Goal: Find specific page/section: Find specific page/section

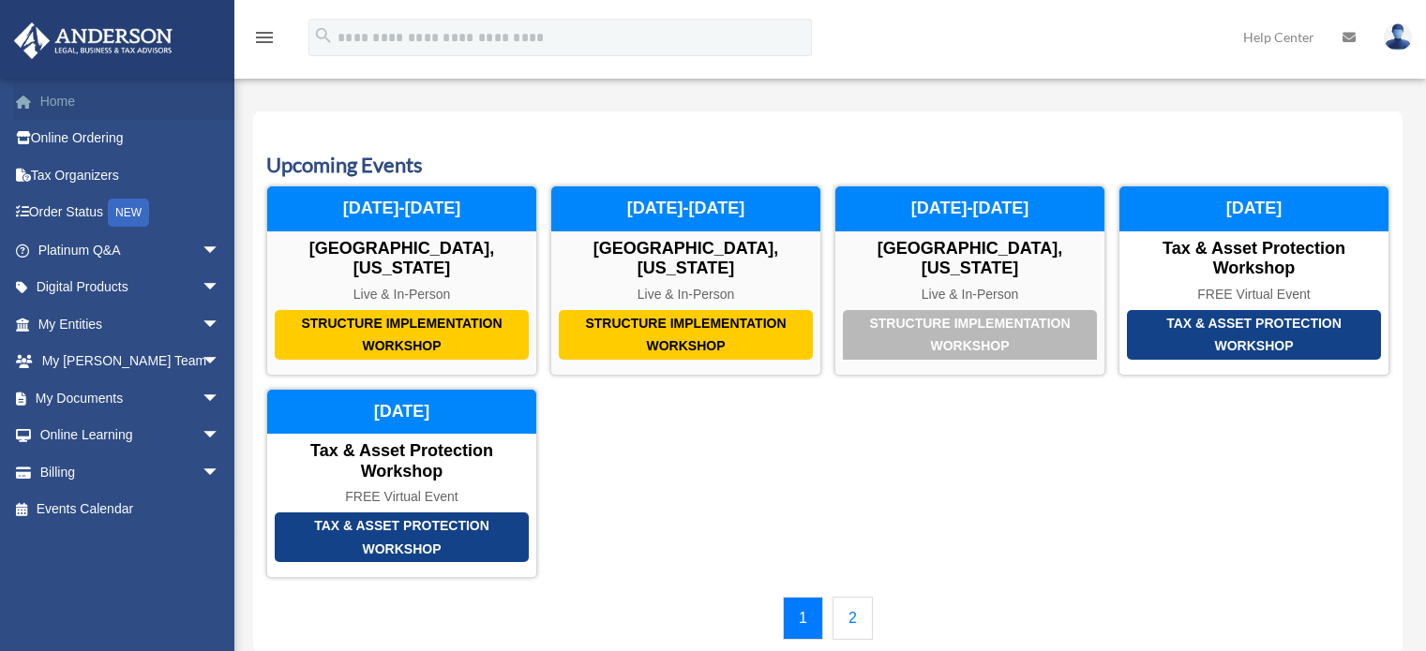
scroll to position [94, 0]
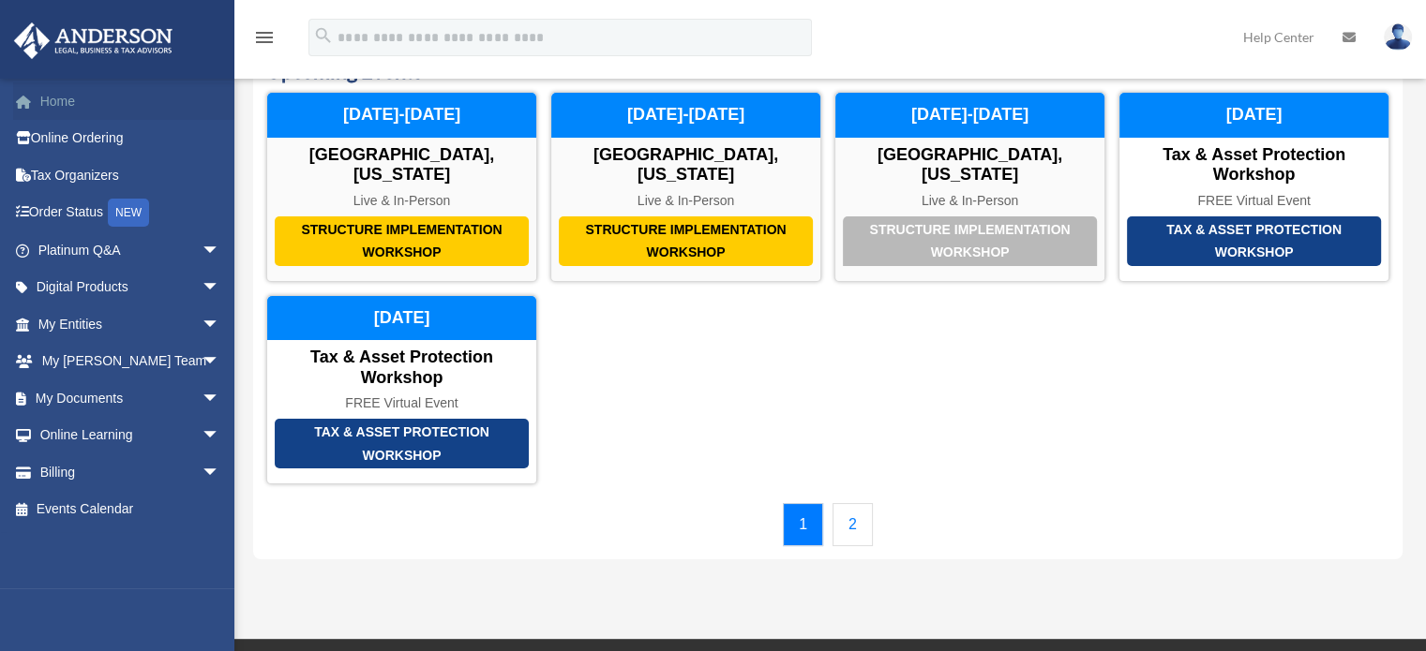
click at [89, 103] on link "Home" at bounding box center [130, 100] width 235 height 37
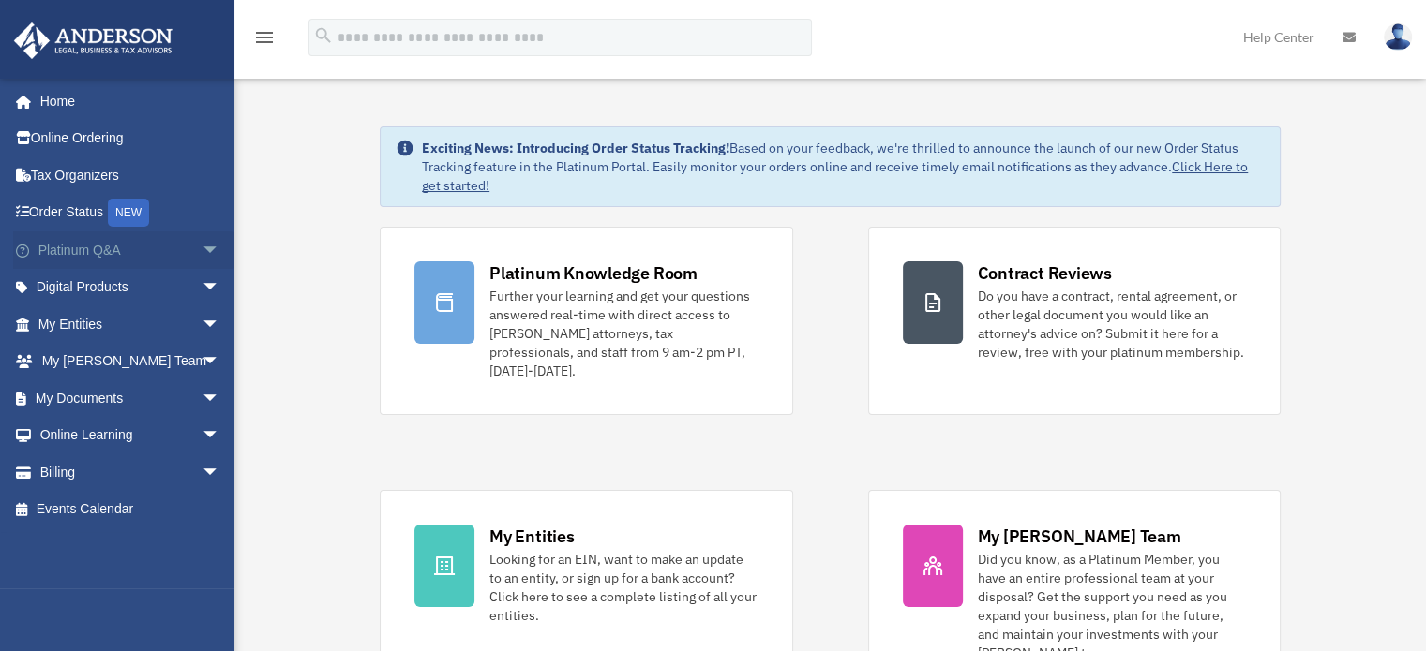
click at [202, 248] on span "arrow_drop_down" at bounding box center [220, 251] width 37 height 38
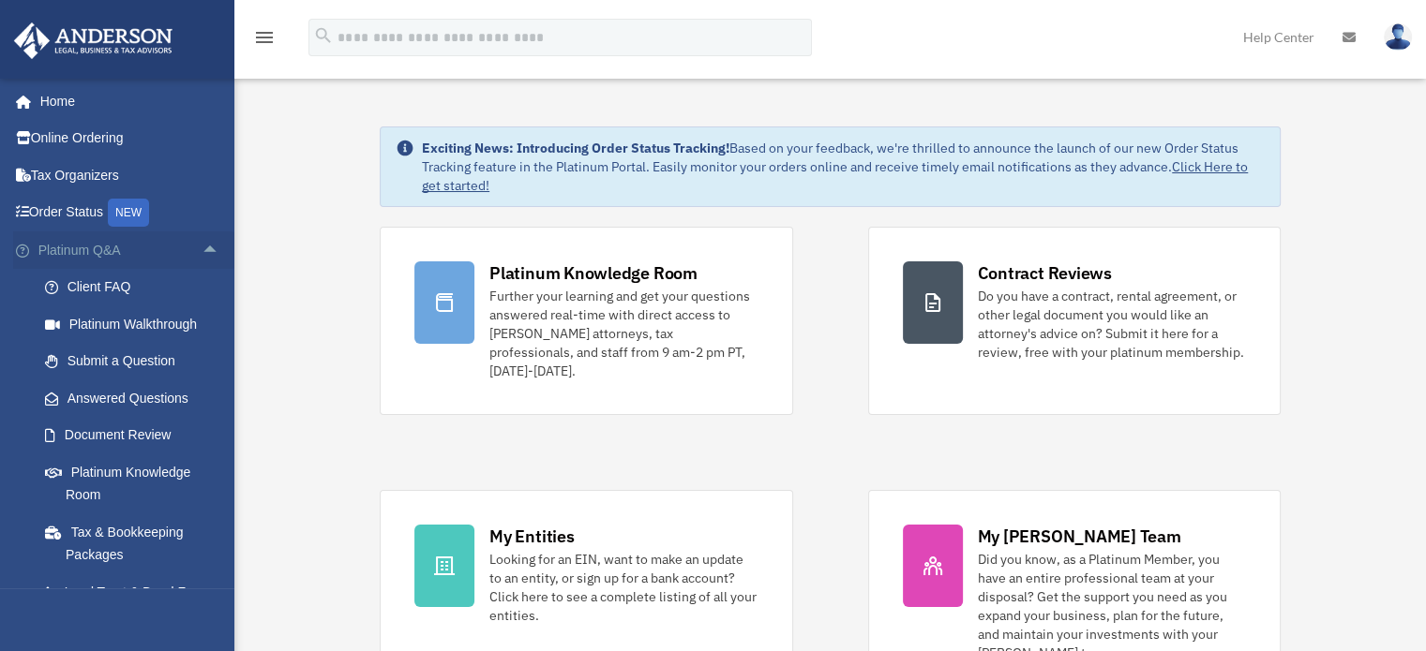
click at [202, 249] on span "arrow_drop_up" at bounding box center [220, 251] width 37 height 38
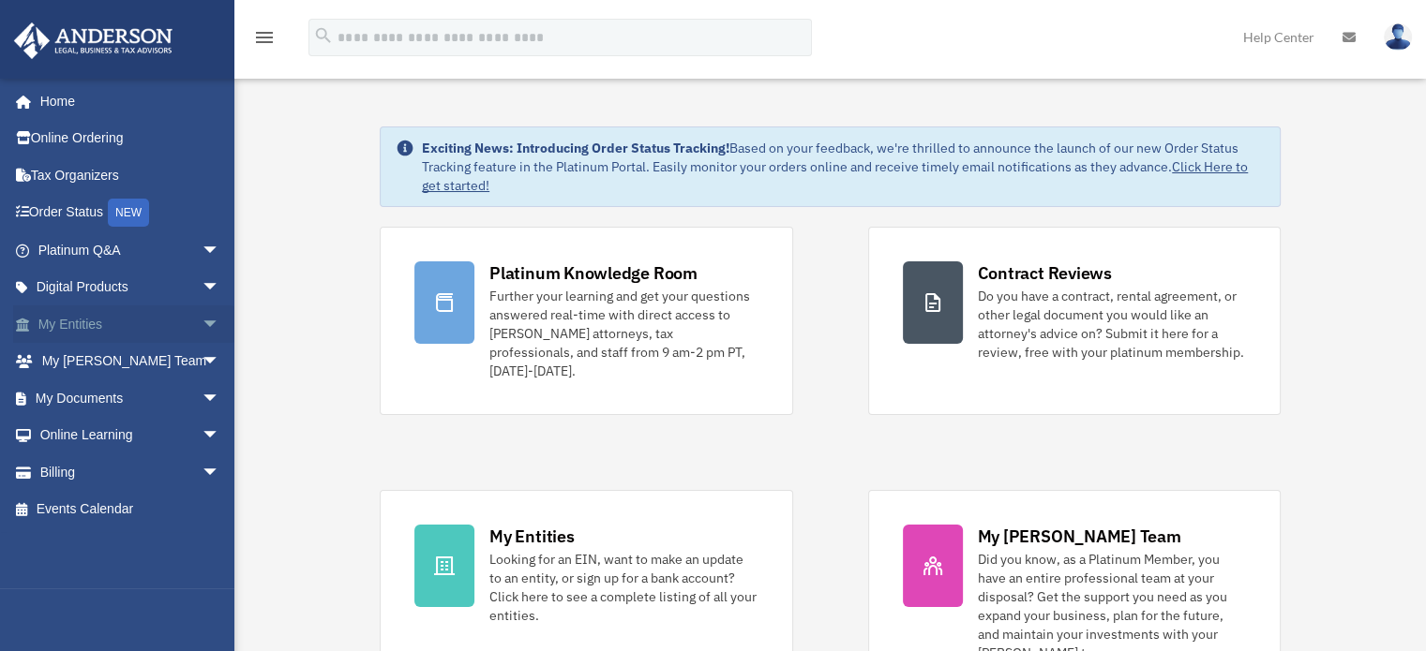
click at [202, 330] on span "arrow_drop_down" at bounding box center [220, 325] width 37 height 38
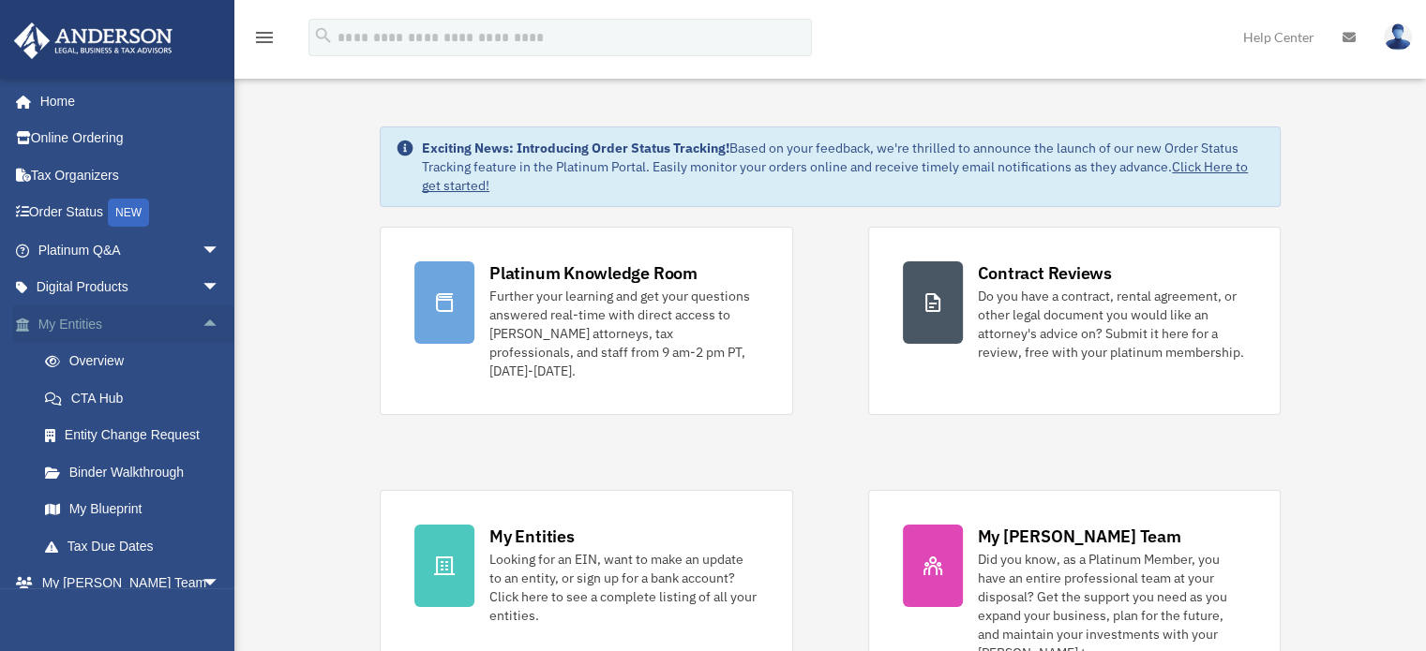
click at [204, 322] on span "arrow_drop_up" at bounding box center [220, 325] width 37 height 38
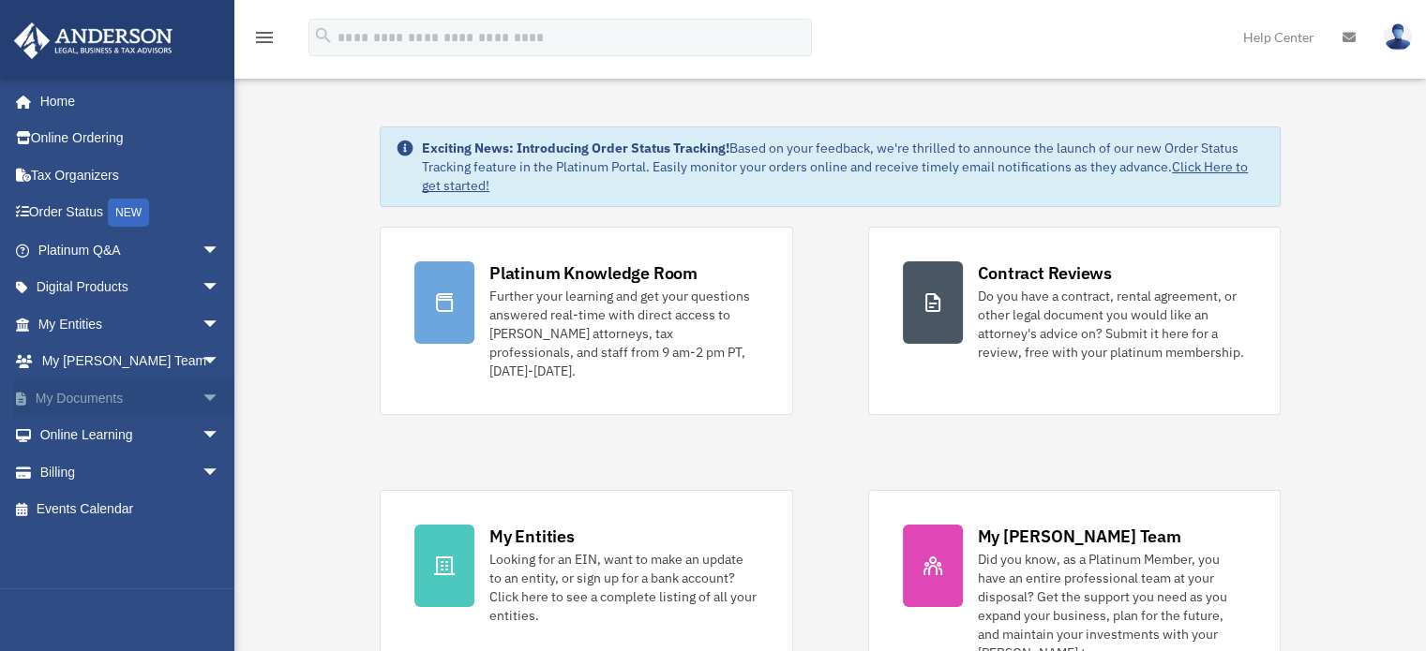
click at [202, 396] on span "arrow_drop_down" at bounding box center [220, 399] width 37 height 38
click at [202, 397] on span "arrow_drop_down" at bounding box center [220, 399] width 37 height 38
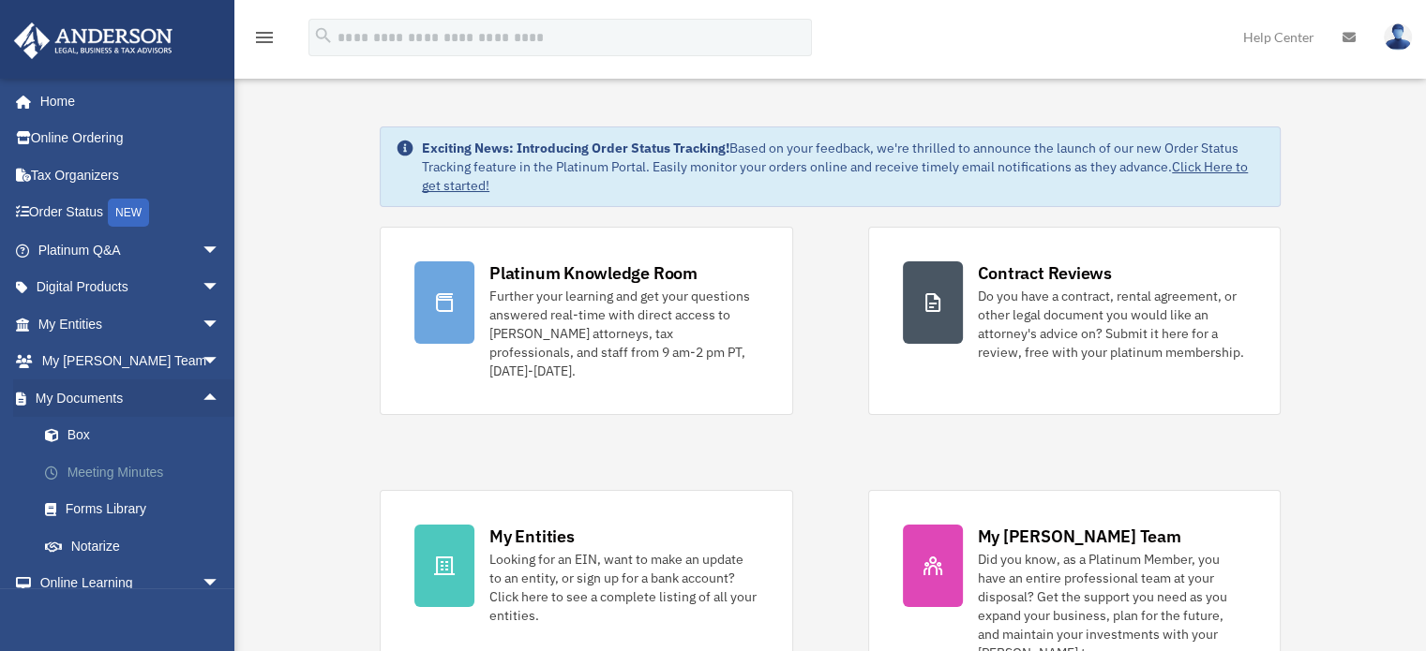
click at [149, 471] on link "Meeting Minutes" at bounding box center [137, 472] width 222 height 37
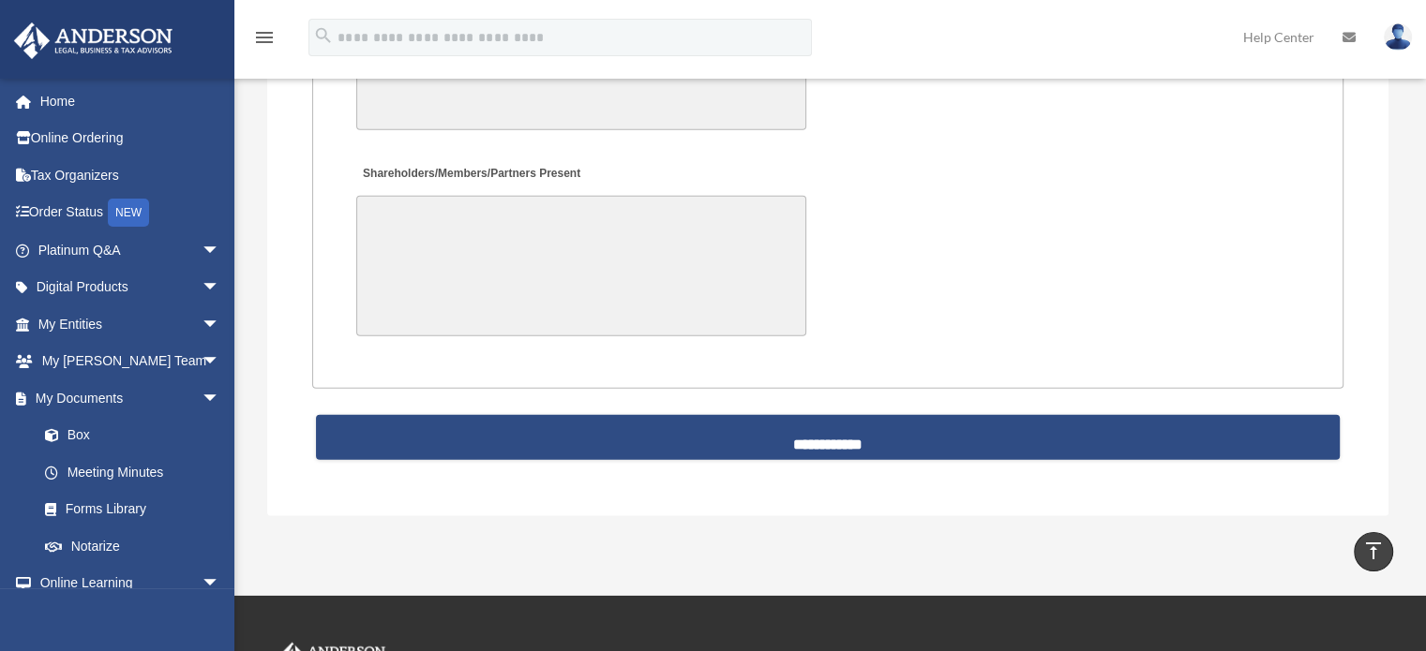
scroll to position [4499, 0]
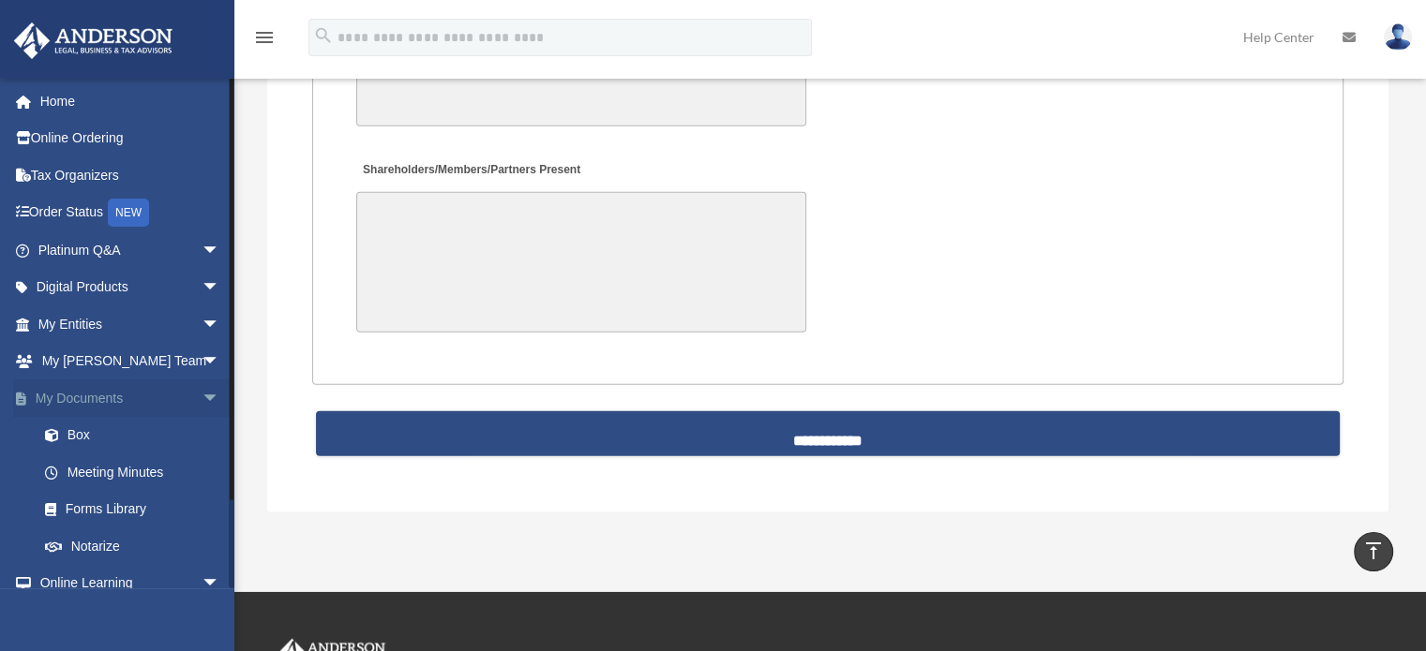
click at [125, 397] on link "My Documents arrow_drop_down" at bounding box center [130, 398] width 235 height 37
click at [202, 398] on span "arrow_drop_down" at bounding box center [220, 399] width 37 height 38
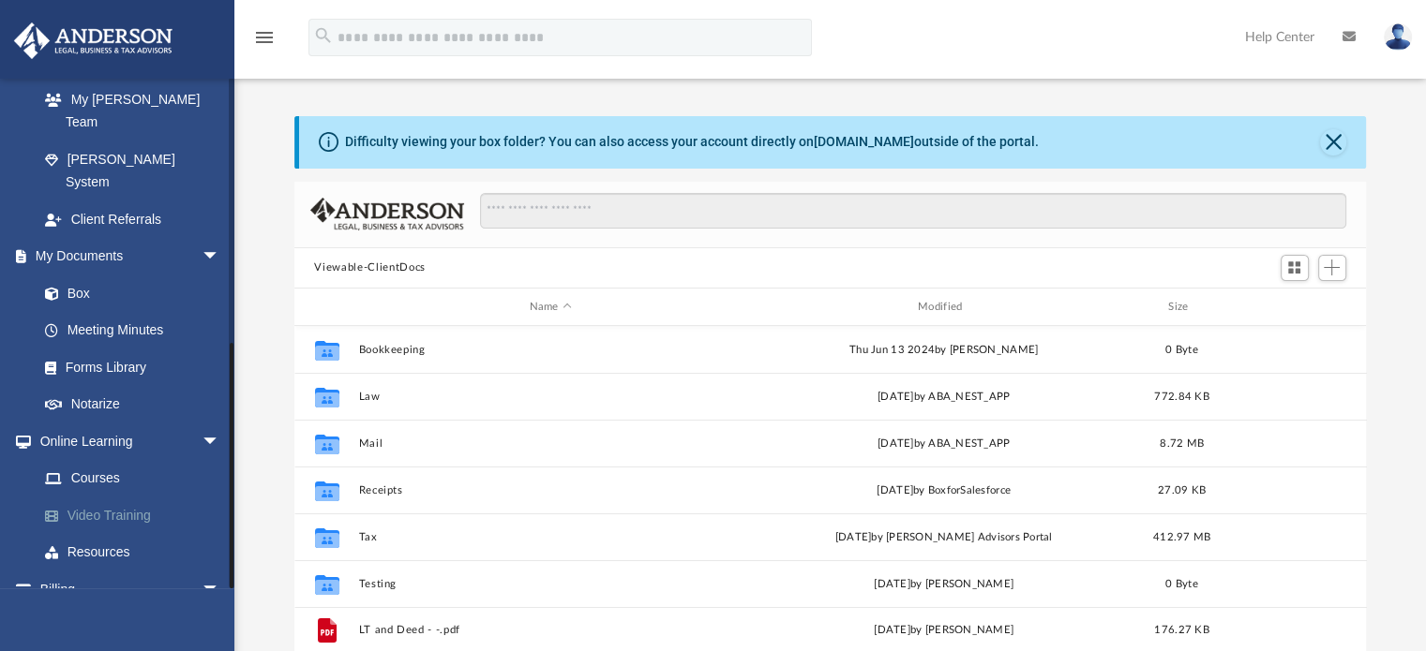
scroll to position [536, 0]
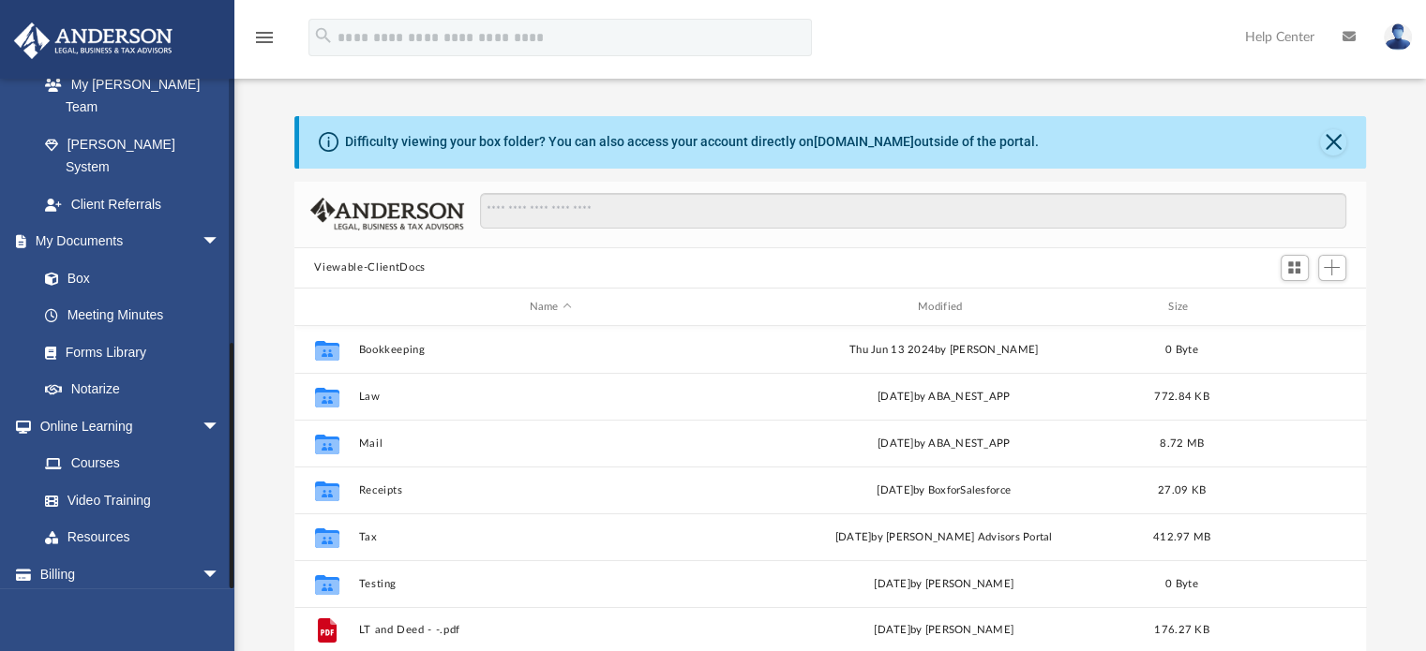
click at [92, 593] on link "Events Calendar" at bounding box center [130, 611] width 235 height 37
